Goal: Navigation & Orientation: Understand site structure

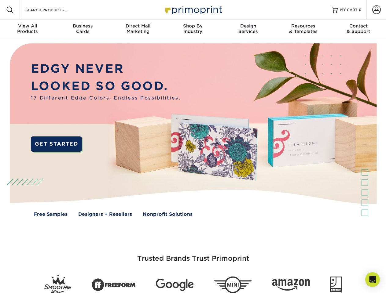
click at [193, 147] on img at bounding box center [193, 134] width 382 height 191
click at [10, 10] on span at bounding box center [9, 9] width 7 height 7
click at [376, 10] on span at bounding box center [376, 9] width 9 height 9
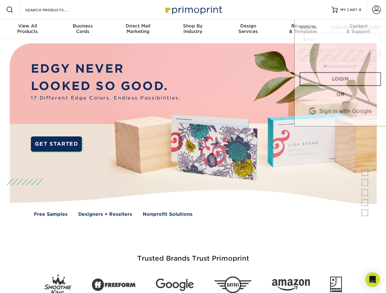
click at [27, 29] on div "View All Products" at bounding box center [27, 28] width 55 height 11
click at [82, 29] on div "Business Cards" at bounding box center [82, 28] width 55 height 11
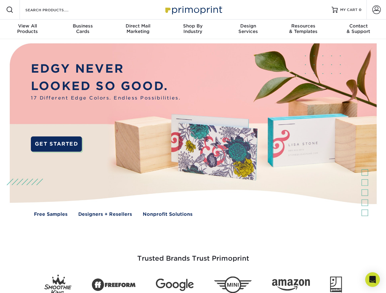
click at [138, 29] on div "Direct Mail Marketing" at bounding box center [137, 28] width 55 height 11
click at [193, 29] on div "Shop By Industry" at bounding box center [192, 28] width 55 height 11
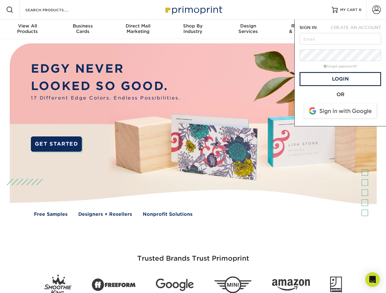
click at [248, 29] on div "Design Services" at bounding box center [248, 28] width 55 height 11
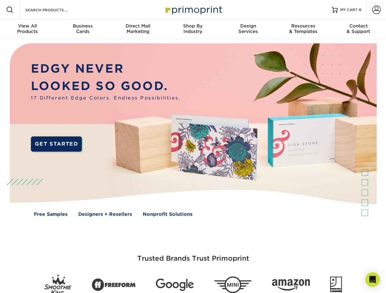
click at [303, 29] on span "SIGN IN" at bounding box center [307, 27] width 17 height 5
click at [358, 29] on div "Contact & Support" at bounding box center [358, 28] width 55 height 11
